Goal: Task Accomplishment & Management: Manage account settings

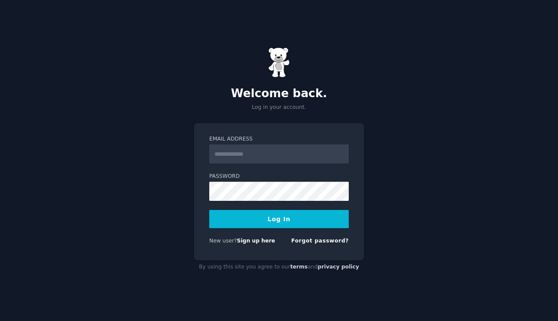
click at [282, 154] on input "Email Address" at bounding box center [279, 153] width 140 height 19
type input "**********"
click at [279, 214] on button "Log In" at bounding box center [279, 219] width 140 height 18
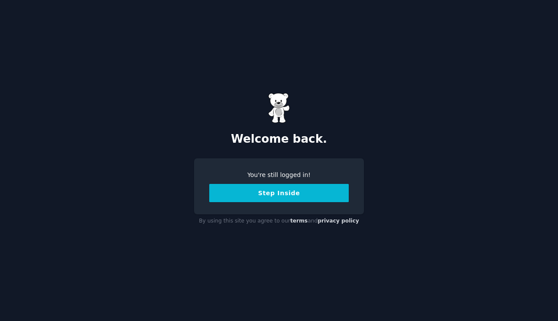
click at [278, 196] on button "Step Inside" at bounding box center [279, 193] width 140 height 18
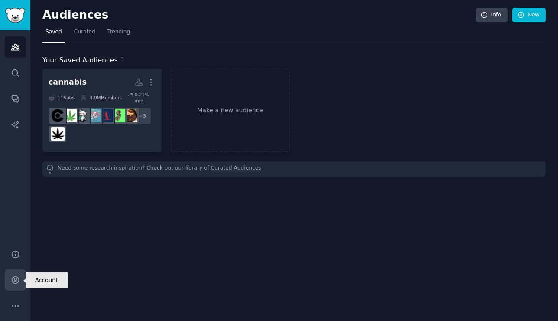
click at [16, 276] on icon "Sidebar" at bounding box center [15, 279] width 9 height 9
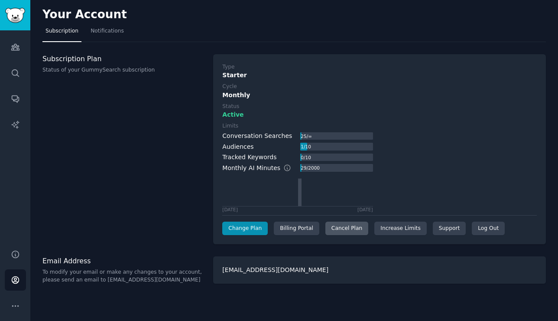
click at [338, 228] on div "Cancel Plan" at bounding box center [346, 228] width 43 height 14
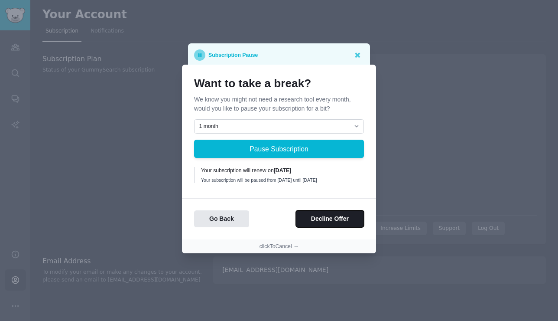
click at [338, 227] on button "Decline Offer" at bounding box center [330, 218] width 68 height 17
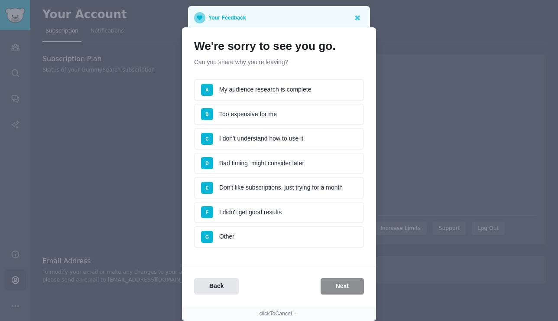
click at [317, 98] on li "A My audience research is complete" at bounding box center [279, 90] width 170 height 22
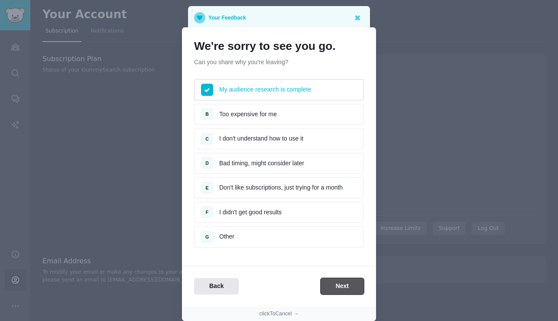
click at [338, 286] on button "Next" at bounding box center [342, 286] width 43 height 17
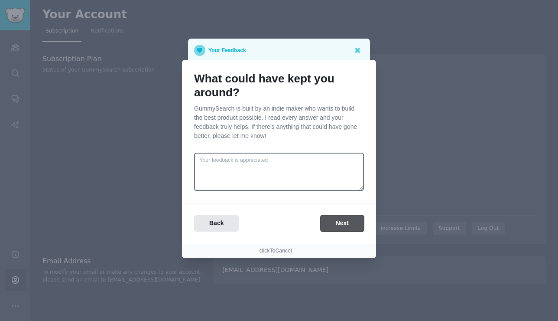
click at [335, 227] on button "Next" at bounding box center [342, 223] width 43 height 17
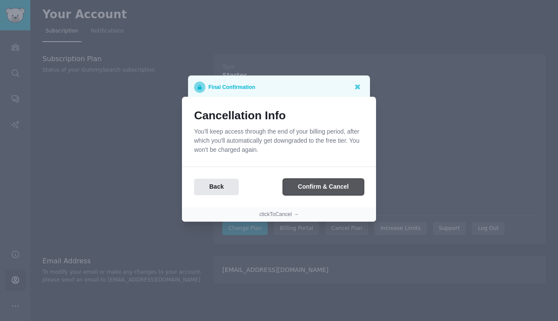
click at [331, 185] on button "Confirm & Cancel" at bounding box center [323, 187] width 81 height 17
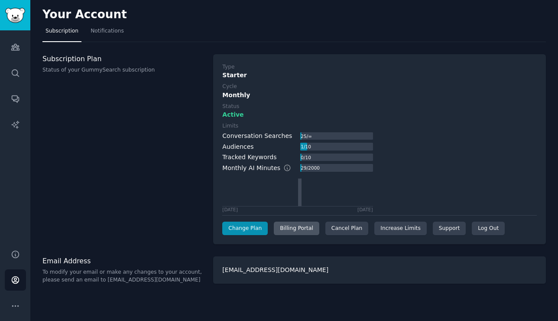
click at [297, 230] on div "Billing Portal" at bounding box center [296, 228] width 45 height 14
